Goal: Task Accomplishment & Management: Manage account settings

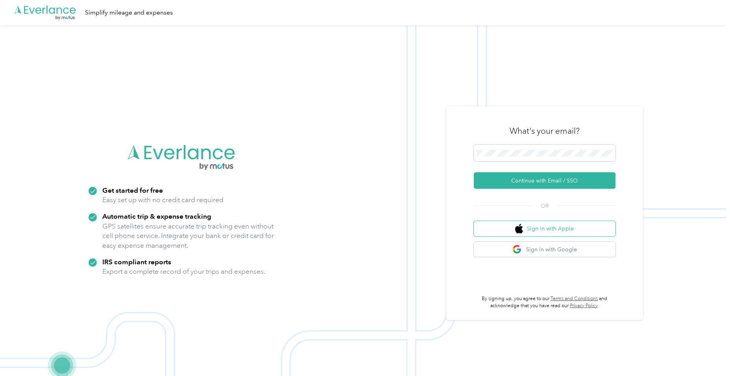
click at [544, 229] on button "Sign in with Apple" at bounding box center [545, 228] width 142 height 15
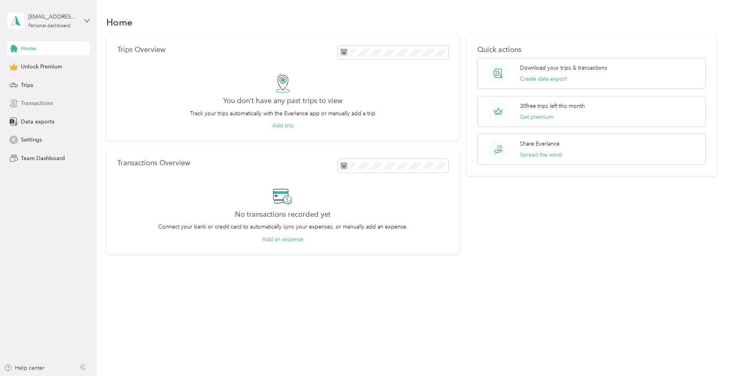
click at [35, 104] on span "Transactions" at bounding box center [37, 103] width 32 height 8
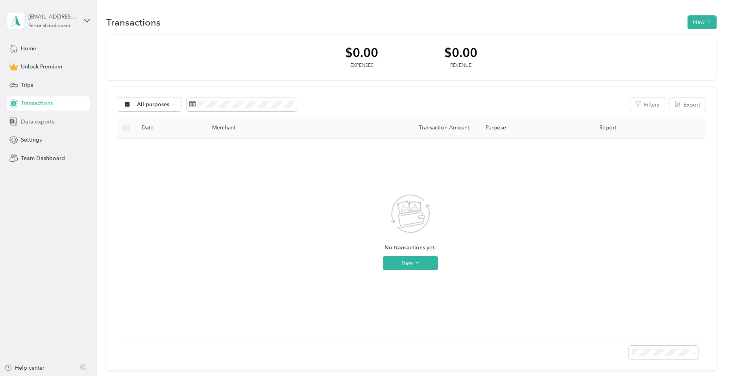
click at [49, 119] on span "Data exports" at bounding box center [37, 122] width 33 height 8
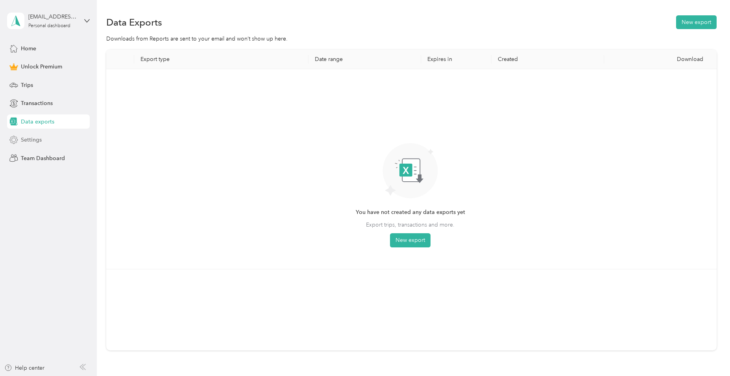
click at [33, 140] on span "Settings" at bounding box center [31, 140] width 21 height 8
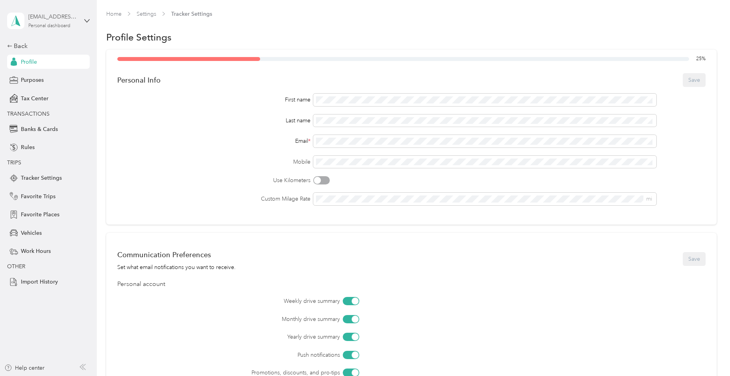
click at [41, 17] on div "[EMAIL_ADDRESS][DOMAIN_NAME]" at bounding box center [52, 17] width 49 height 8
click at [167, 43] on icon at bounding box center [164, 42] width 6 height 6
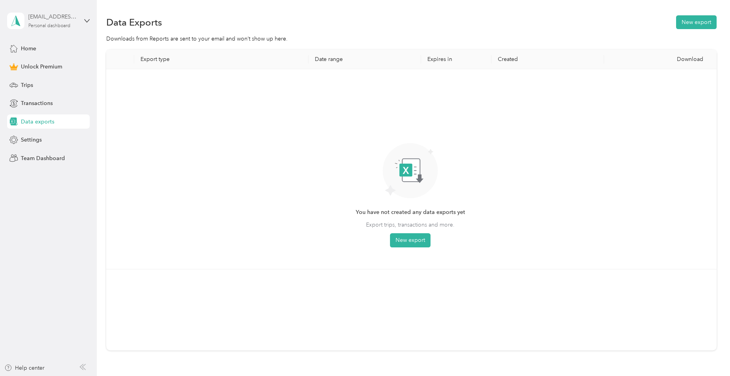
click at [59, 20] on div "[EMAIL_ADDRESS][DOMAIN_NAME]" at bounding box center [52, 17] width 49 height 8
click at [167, 45] on span "You’re signed in as [EMAIL_ADDRESS][DOMAIN_NAME]" at bounding box center [90, 42] width 155 height 8
click at [87, 22] on icon at bounding box center [87, 21] width 6 height 6
click at [46, 62] on div "Log out" at bounding box center [90, 61] width 155 height 14
